Goal: Find contact information: Find contact information

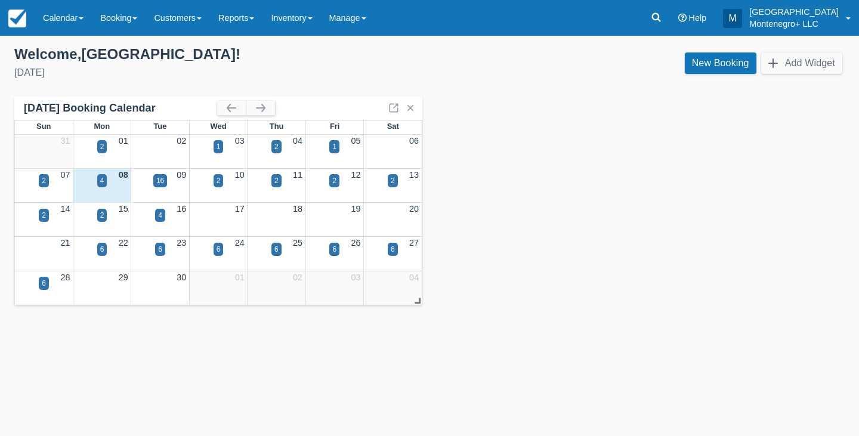
click at [72, 10] on link "Calendar" at bounding box center [63, 18] width 57 height 36
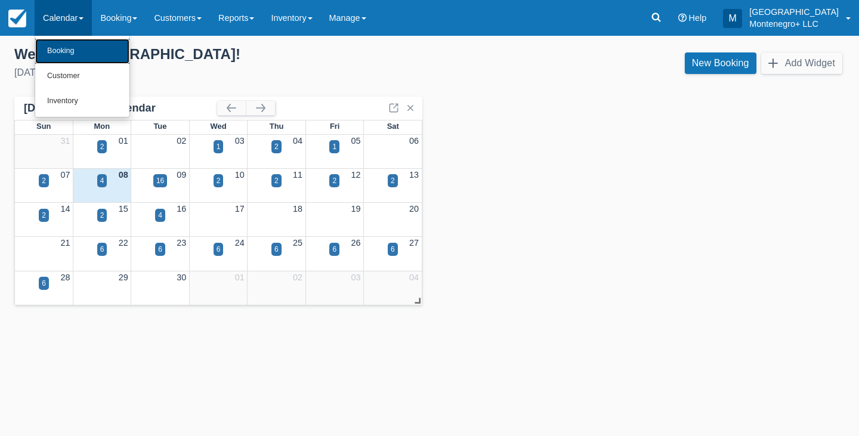
click at [66, 50] on link "Booking" at bounding box center [82, 51] width 94 height 25
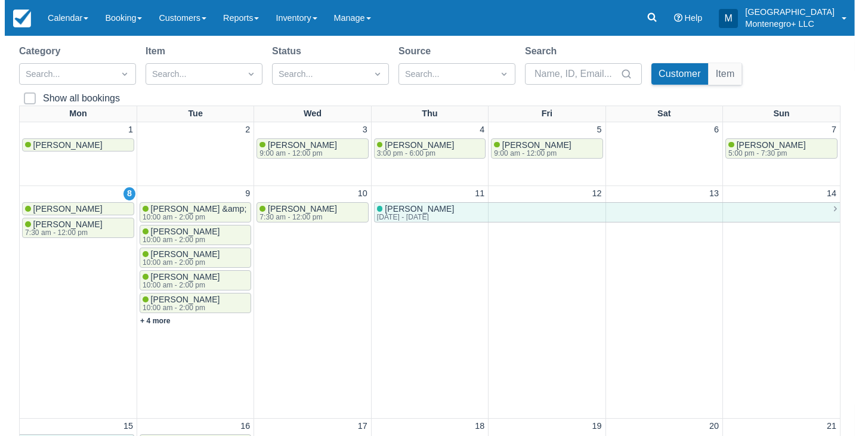
scroll to position [91, 0]
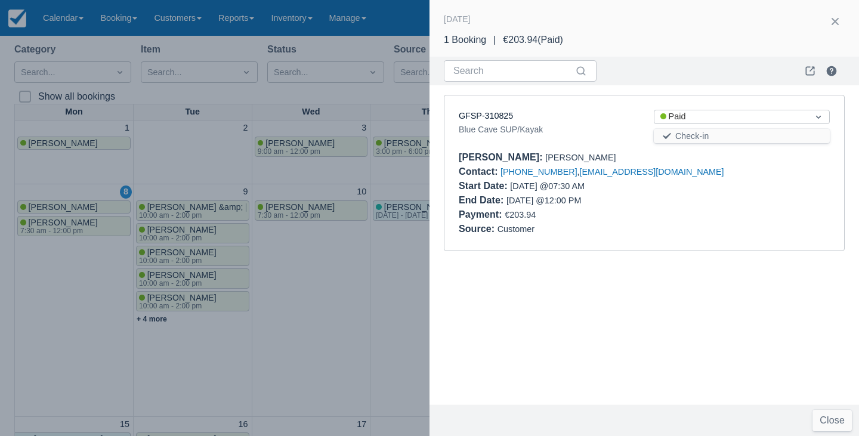
click at [156, 315] on div at bounding box center [429, 218] width 859 height 436
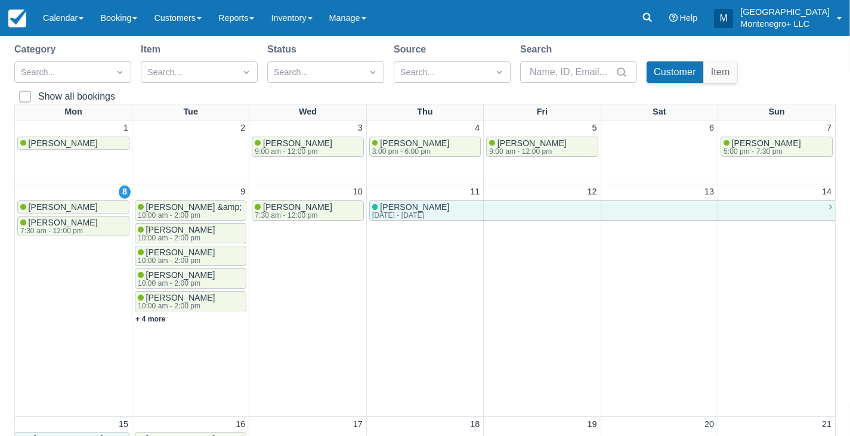
click at [163, 315] on link "+ 4 more" at bounding box center [150, 319] width 30 height 8
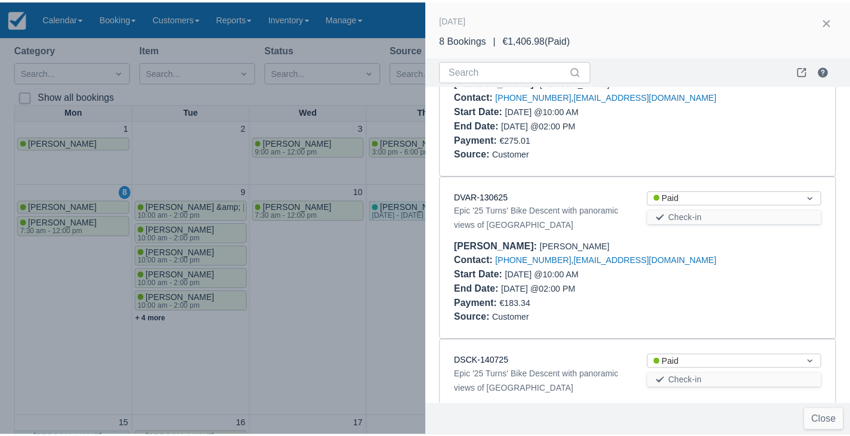
scroll to position [0, 0]
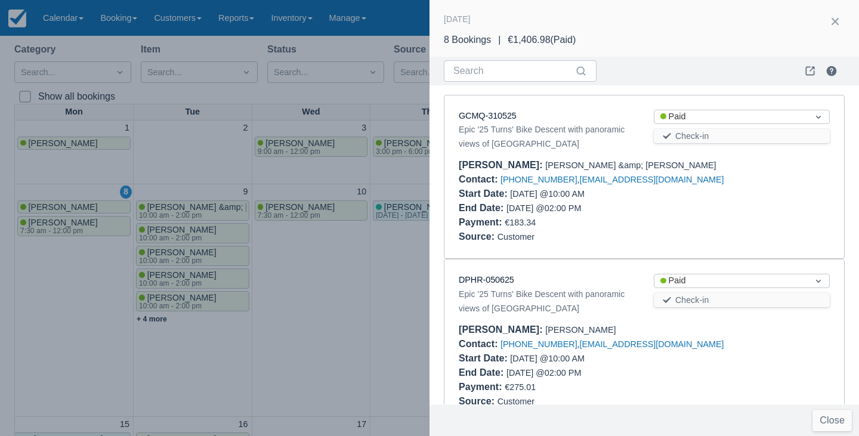
click at [841, 17] on button "button" at bounding box center [834, 21] width 19 height 19
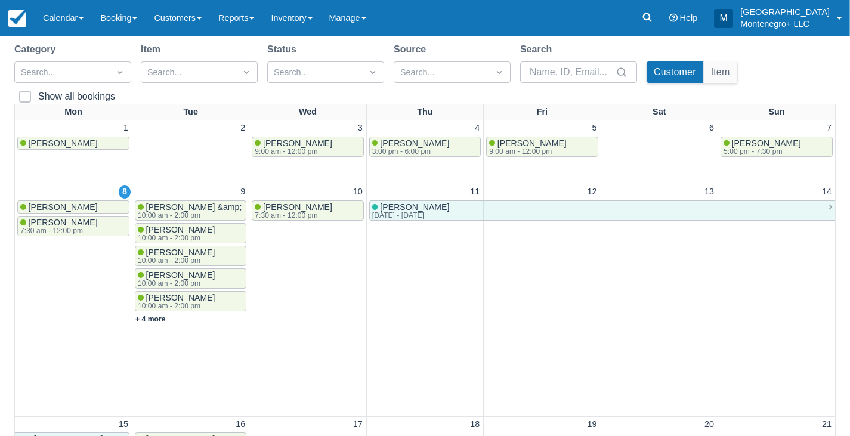
click at [373, 26] on link "Manage" at bounding box center [348, 18] width 54 height 36
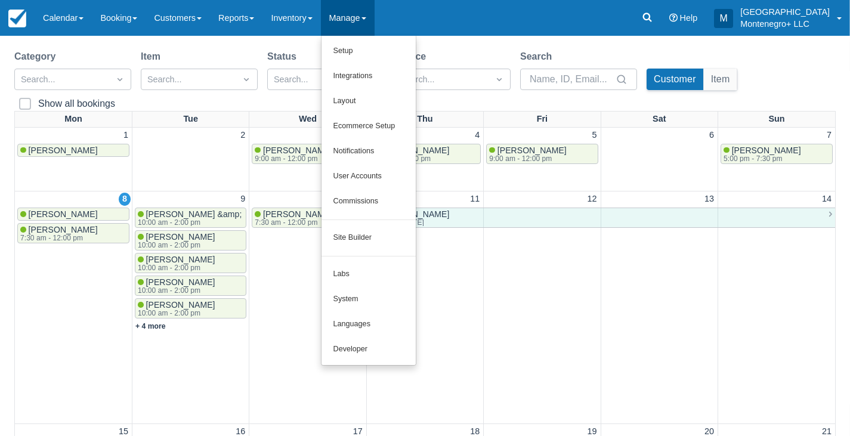
scroll to position [77, 0]
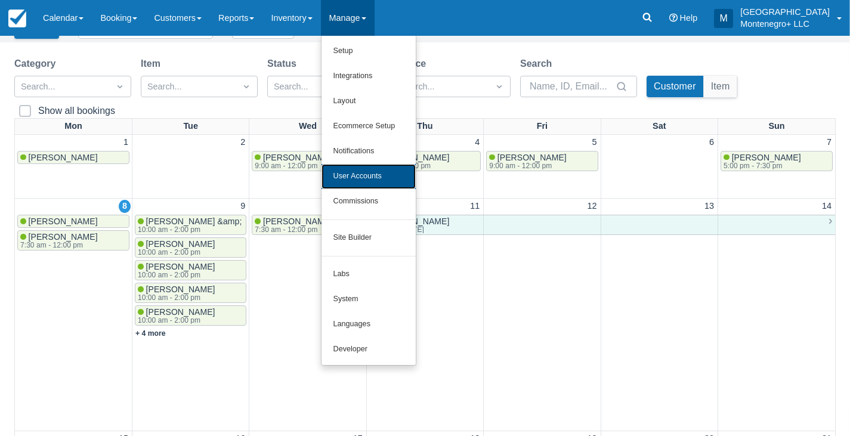
click at [369, 175] on link "User Accounts" at bounding box center [368, 176] width 94 height 25
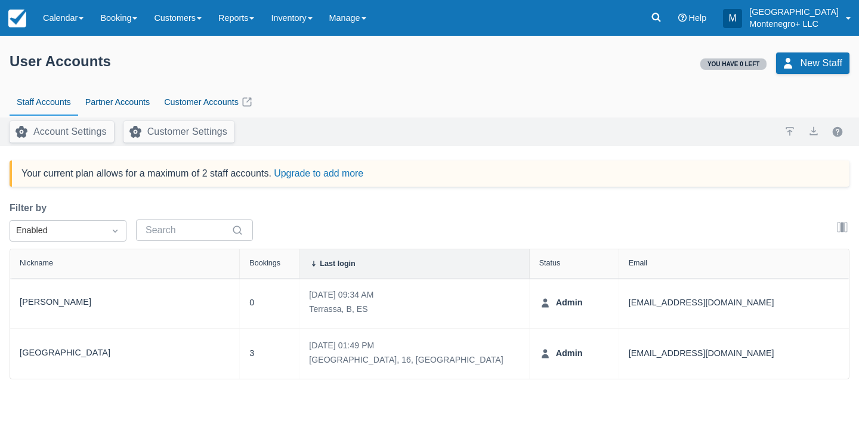
click at [171, 305] on div "Lora" at bounding box center [125, 302] width 210 height 31
drag, startPoint x: 760, startPoint y: 308, endPoint x: 624, endPoint y: 316, distance: 136.8
click at [624, 316] on div "bookings@montenegroplus.me" at bounding box center [734, 303] width 230 height 50
copy div "bookings@montenegroplus.me"
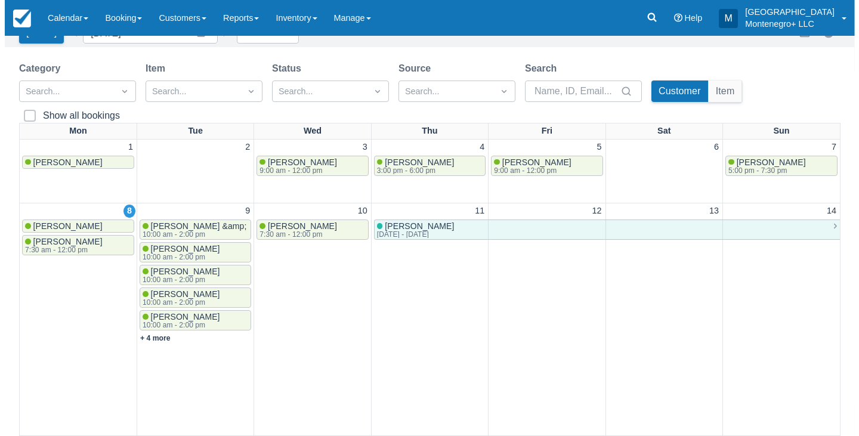
scroll to position [73, 0]
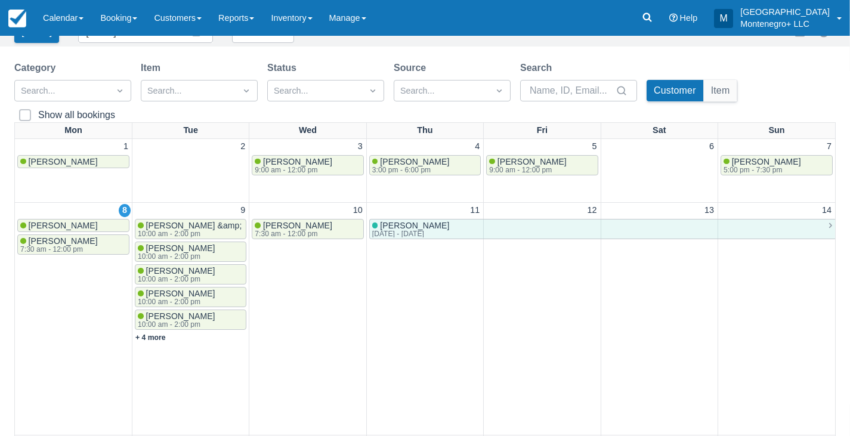
click at [155, 338] on link "+ 4 more" at bounding box center [150, 337] width 30 height 8
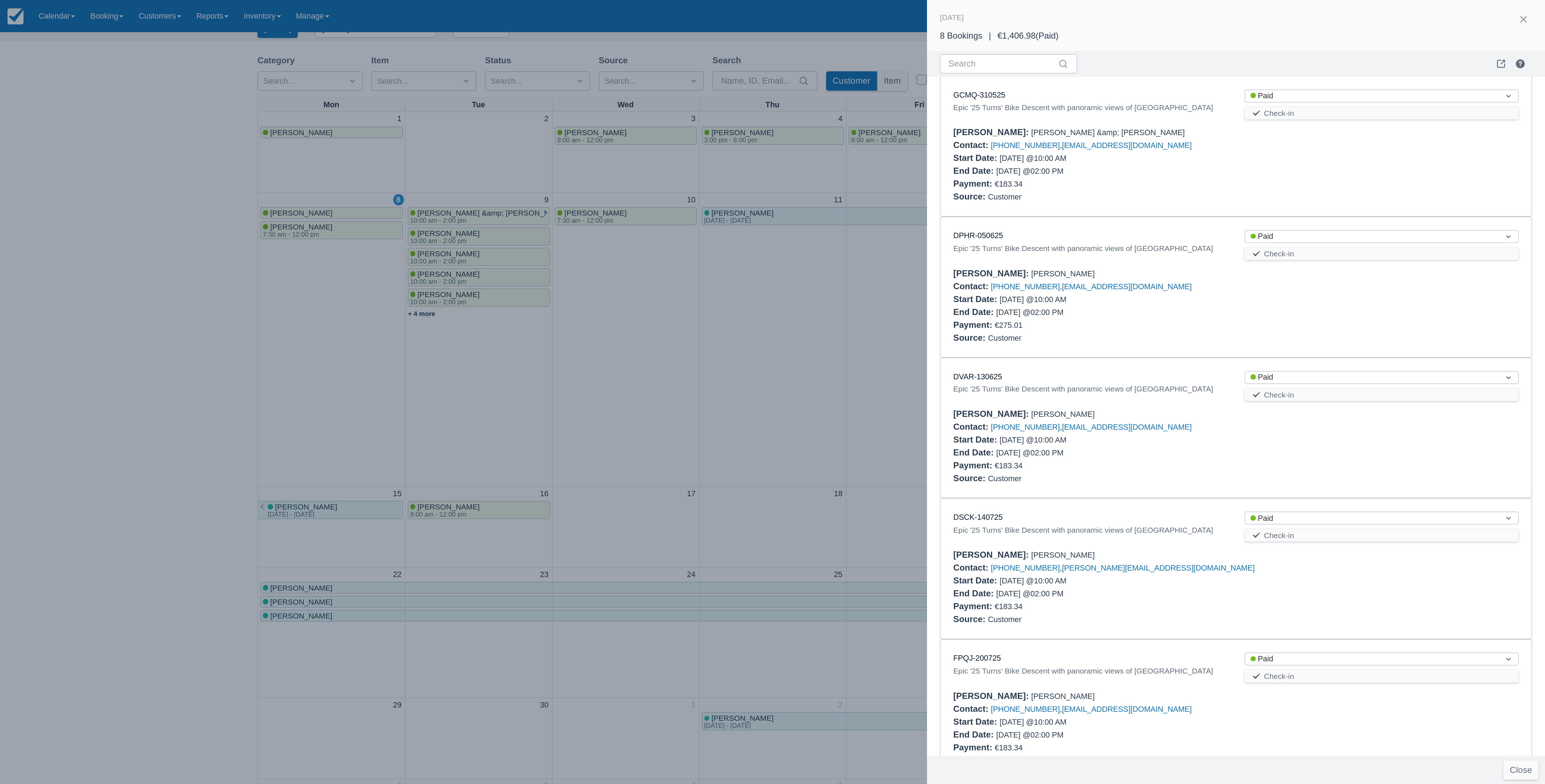
scroll to position [6, 0]
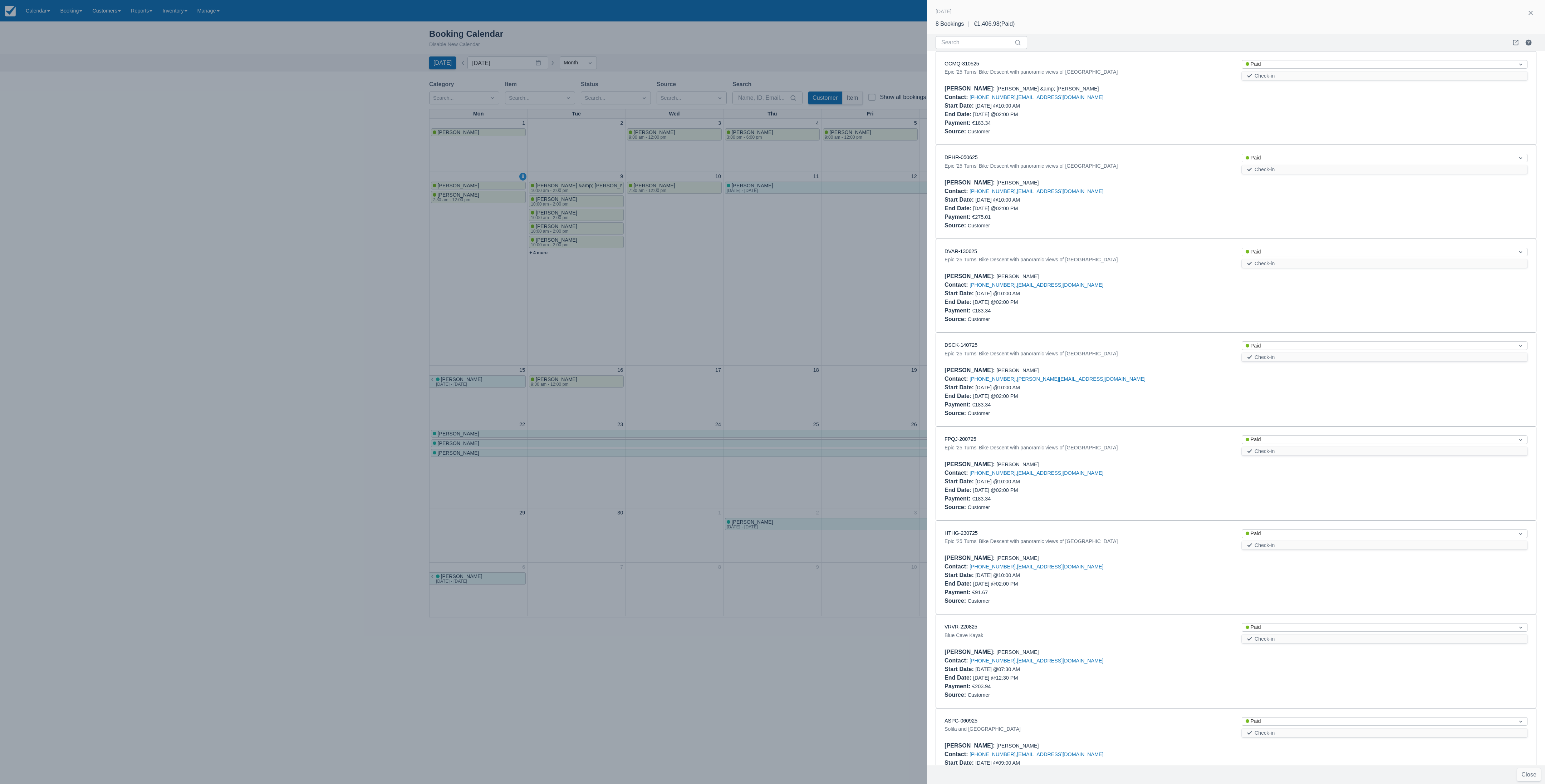
drag, startPoint x: 497, startPoint y: 1, endPoint x: 907, endPoint y: 450, distance: 608.0
click at [515, 261] on div at bounding box center [772, 392] width 1545 height 784
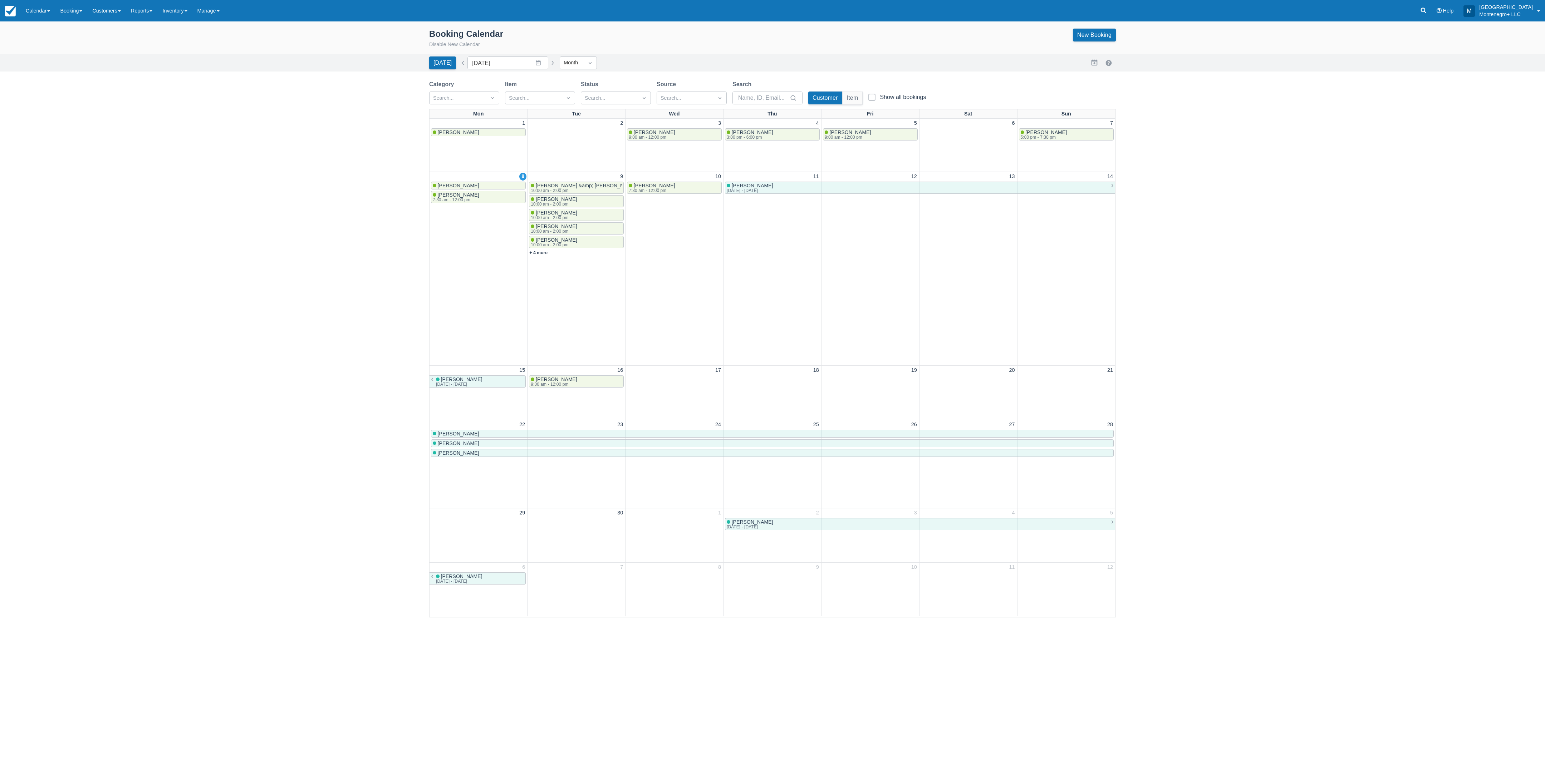
click at [515, 194] on div "Cody Detwiler Paddleboard (SUP) Rental at Villa Lav 9:00 am - 12:00 pm Joanna S…" at bounding box center [772, 403] width 1545 height 762
click at [515, 189] on div "10:00 am - 2:00 pm" at bounding box center [582, 190] width 104 height 4
